Goal: Task Accomplishment & Management: Use online tool/utility

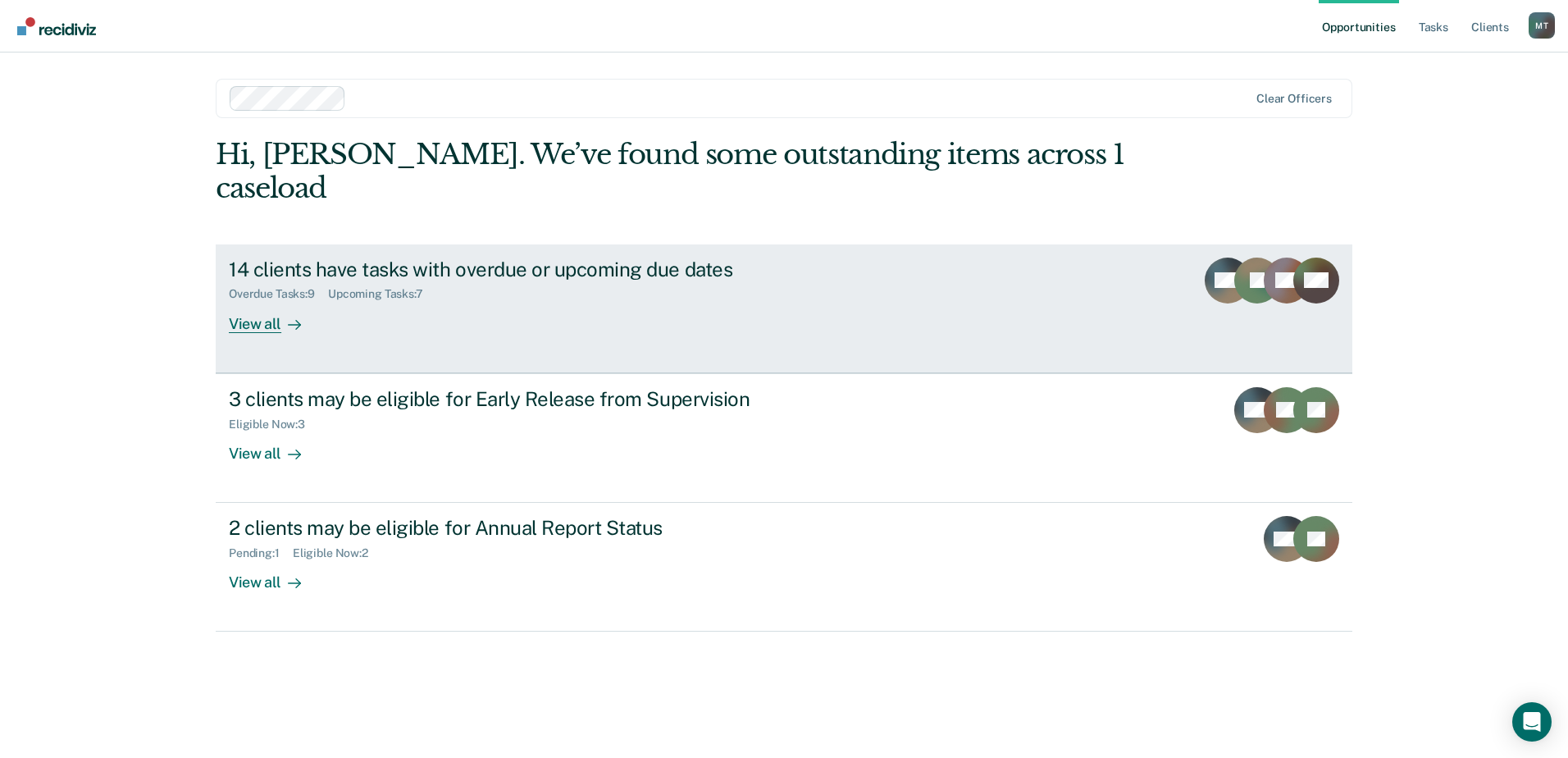
click at [473, 281] on div "Overdue Tasks : 9 Upcoming Tasks : 7" at bounding box center [517, 290] width 576 height 21
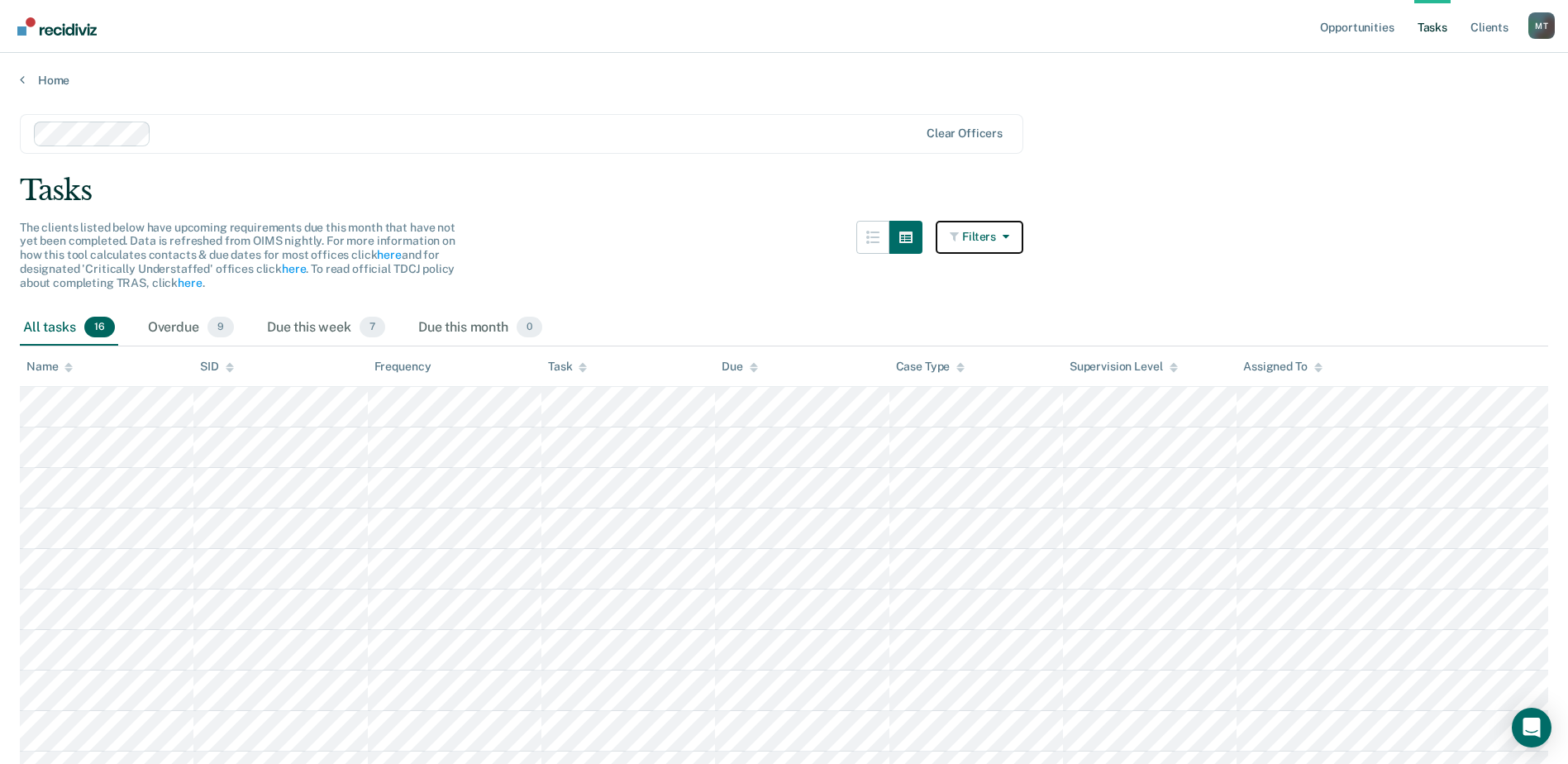
click at [983, 228] on button "Filters" at bounding box center [979, 238] width 88 height 33
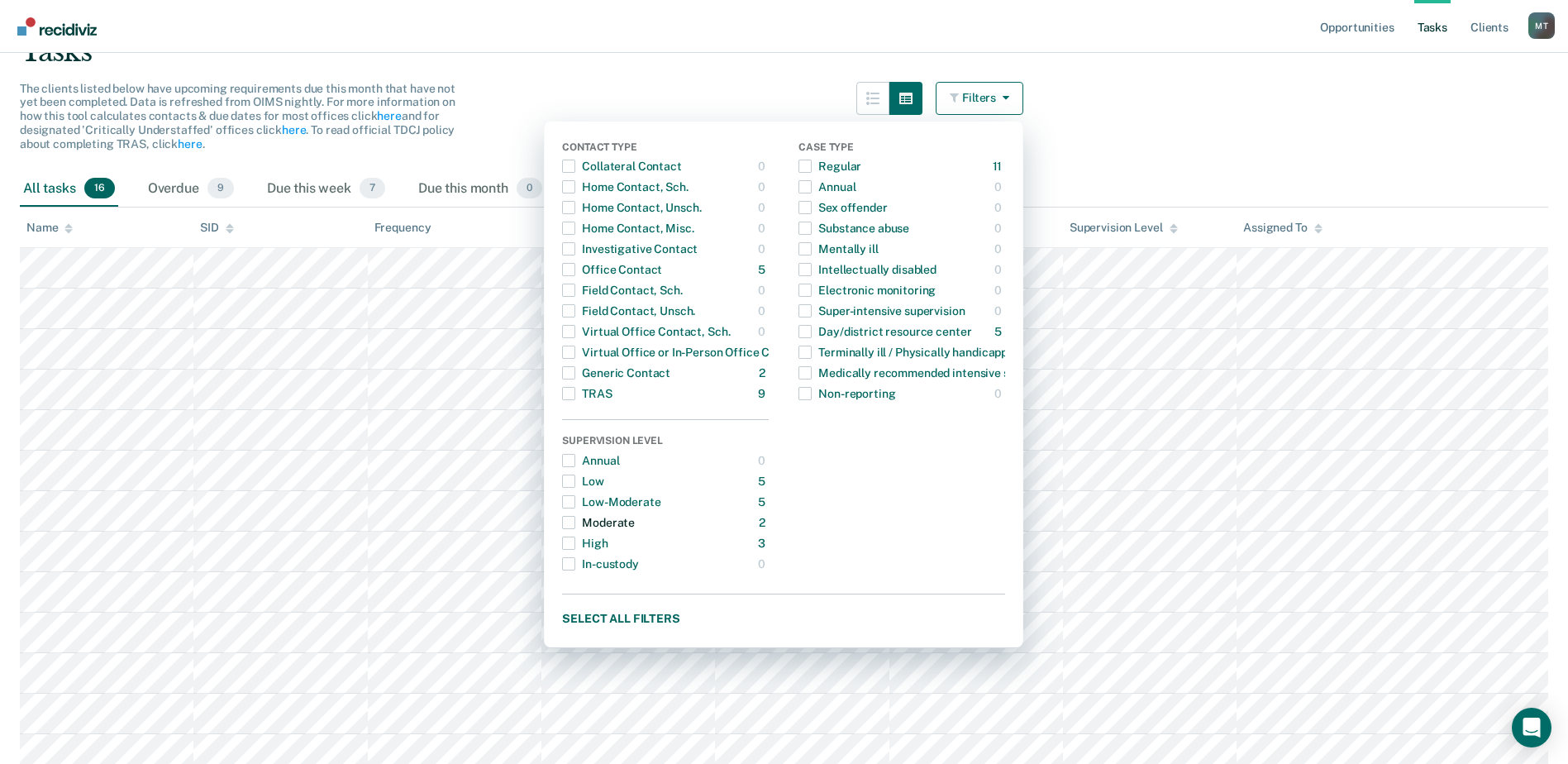
scroll to position [83, 0]
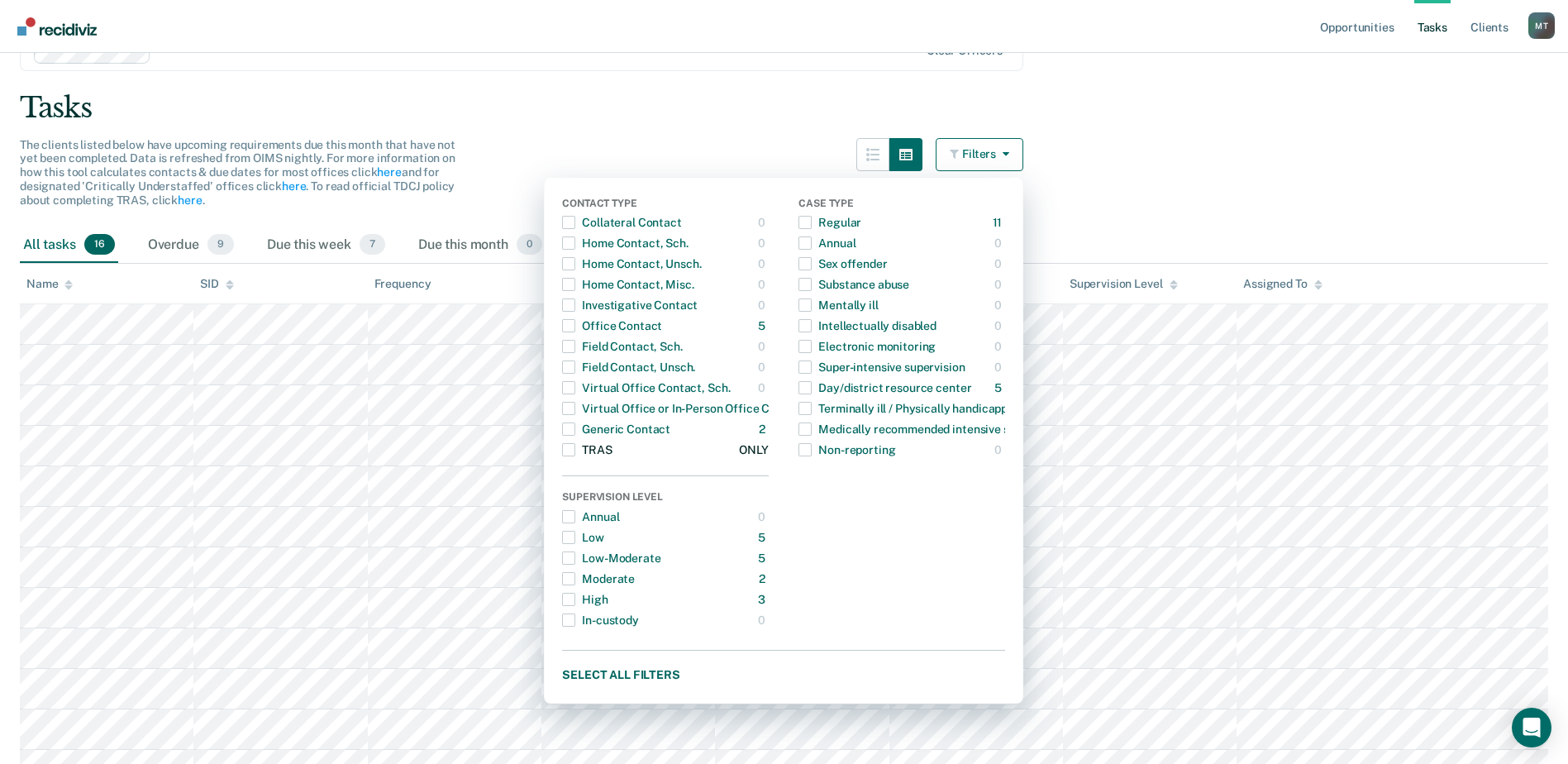
click at [629, 455] on button "TRAS 9 ONLY" at bounding box center [665, 450] width 207 height 21
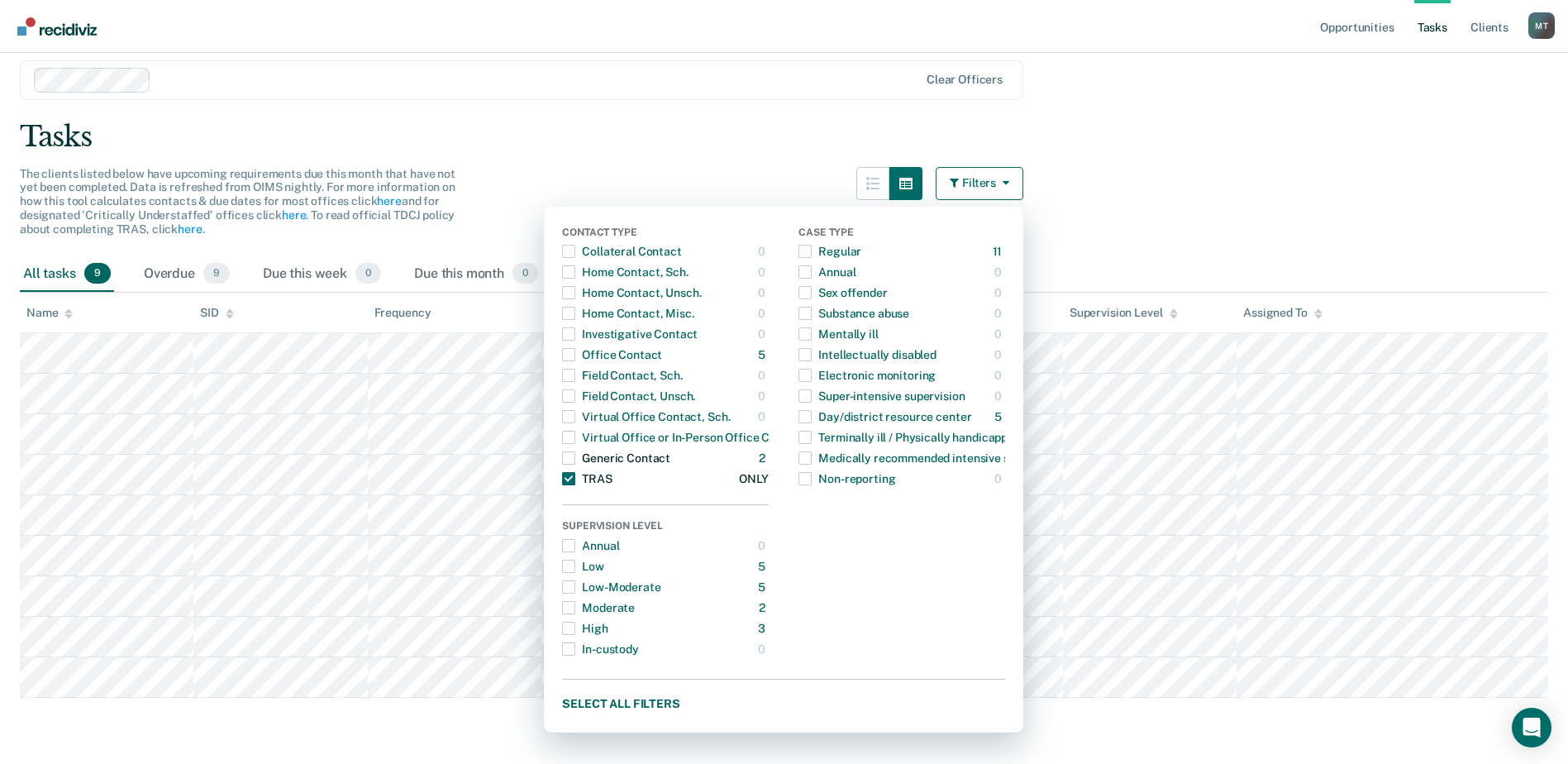
scroll to position [53, 0]
click at [1275, 188] on main "Clear officers Tasks The clients listed below have upcoming requirements due th…" at bounding box center [784, 397] width 1568 height 726
